Goal: Task Accomplishment & Management: Complete application form

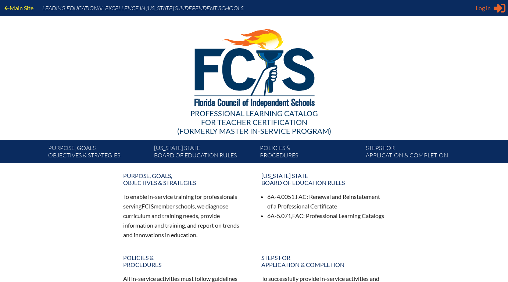
click at [485, 8] on span "Log in" at bounding box center [483, 8] width 15 height 9
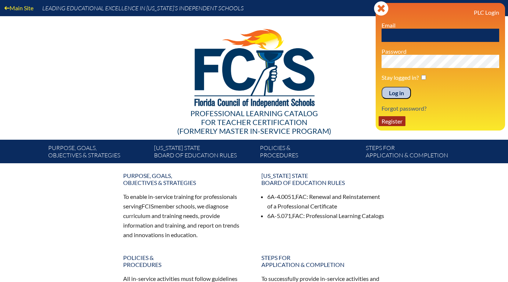
click at [390, 122] on link "Register" at bounding box center [392, 121] width 27 height 10
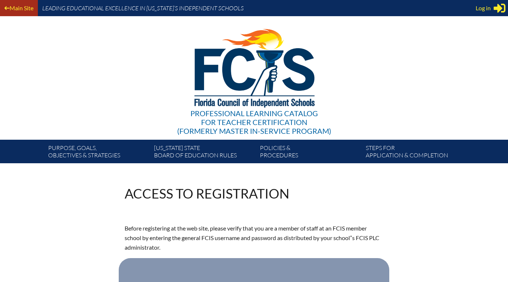
click at [20, 10] on link "Main Site" at bounding box center [18, 8] width 35 height 10
